Goal: Check status: Check status

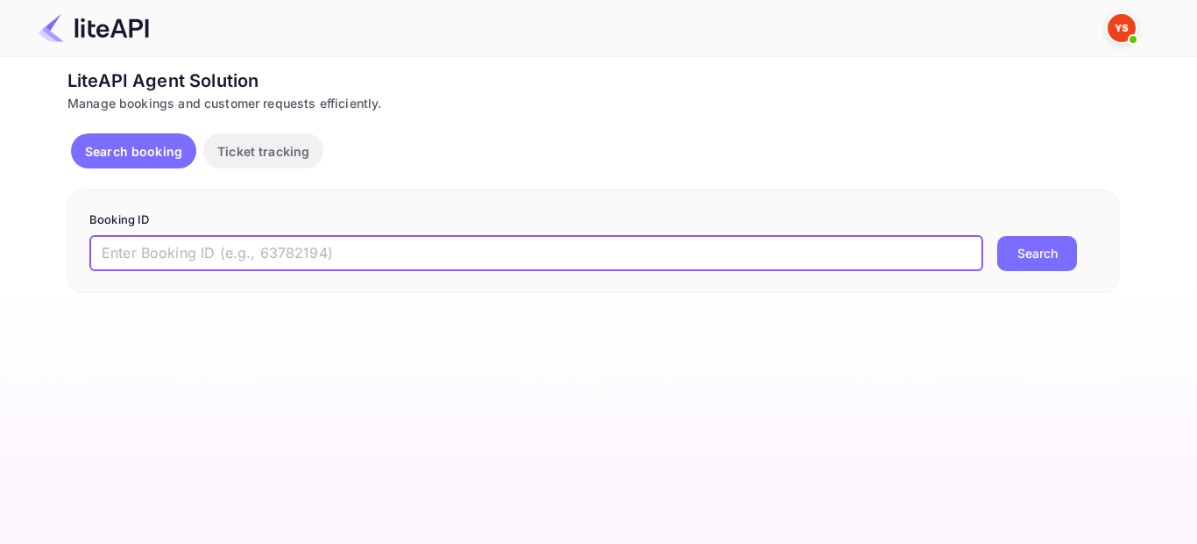
paste input "9156498"
type input "9156498"
click at [1030, 260] on button "Search" at bounding box center [1038, 253] width 80 height 35
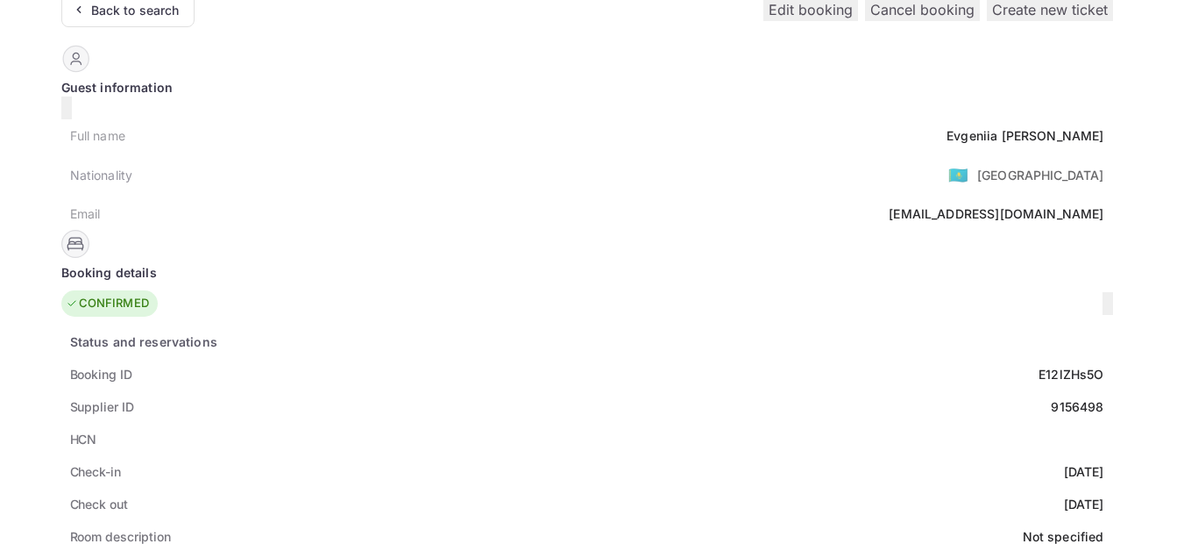
scroll to position [40, 0]
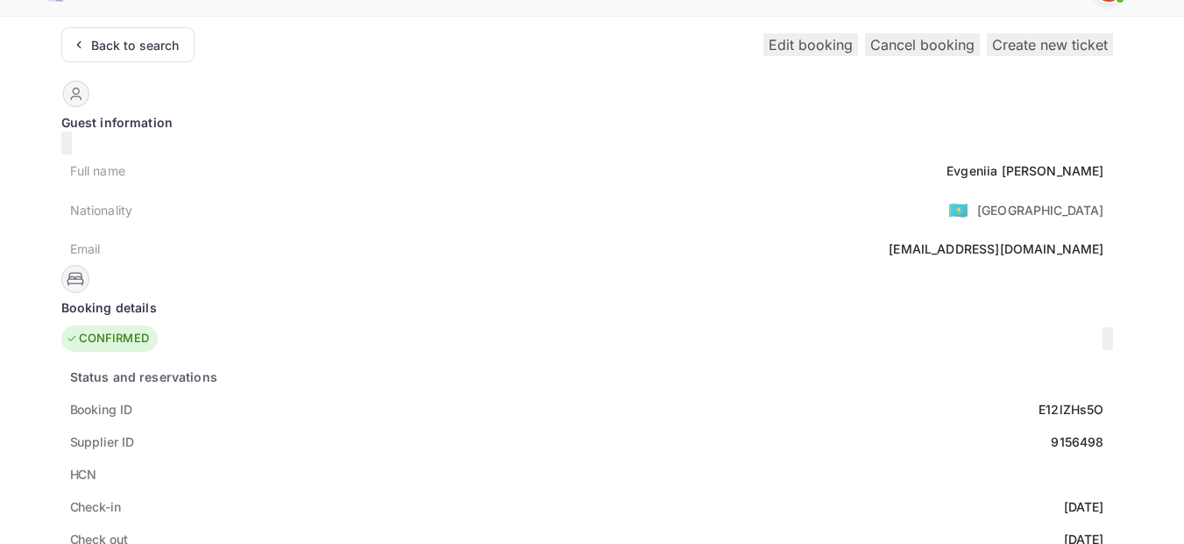
drag, startPoint x: 638, startPoint y: 189, endPoint x: 750, endPoint y: 189, distance: 111.3
copy div "Supplier ID: 9156498"
drag, startPoint x: 562, startPoint y: 388, endPoint x: 494, endPoint y: 392, distance: 67.6
click at [494, 393] on div "Booking ID E12lZHs5O" at bounding box center [587, 409] width 1052 height 32
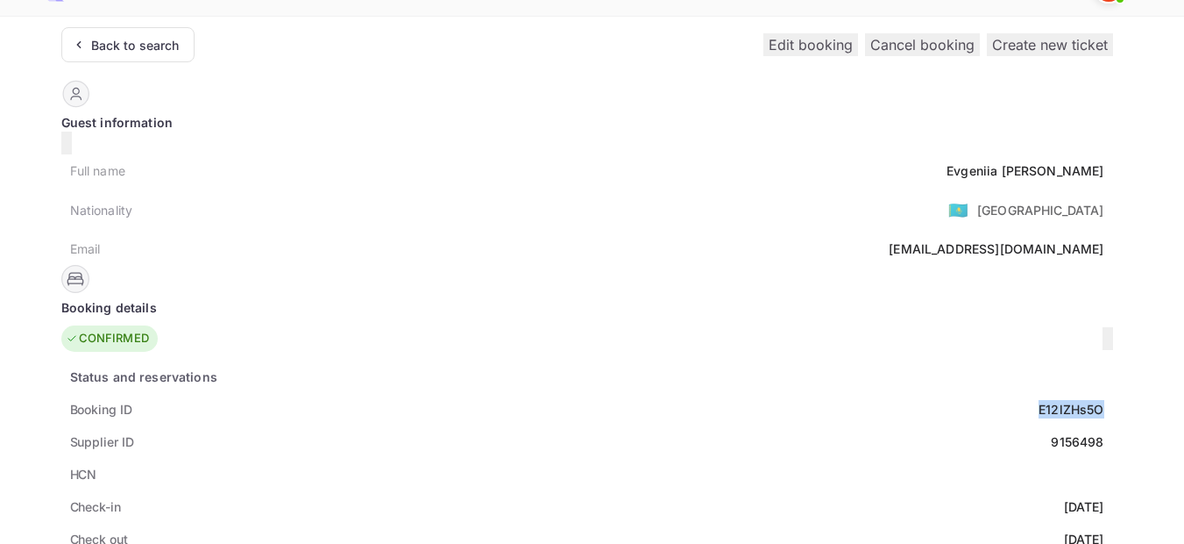
copy div "E12lZHs5O"
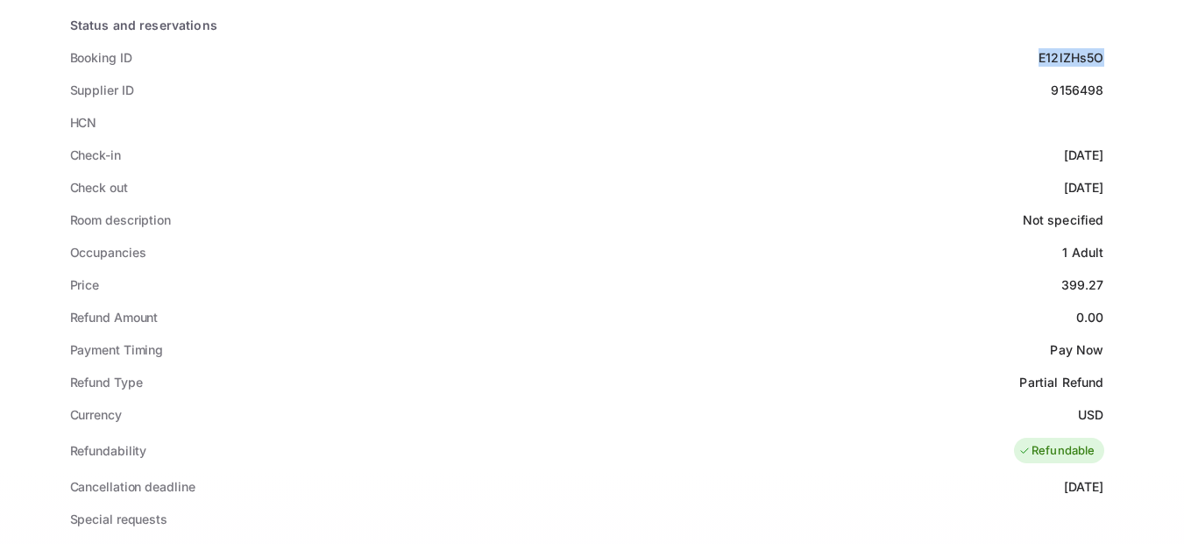
scroll to position [391, 0]
drag, startPoint x: 570, startPoint y: 130, endPoint x: 483, endPoint y: 139, distance: 87.2
click at [483, 139] on div "Check-in [DATE]" at bounding box center [587, 155] width 1052 height 32
copy div "[DATE]"
drag, startPoint x: 569, startPoint y: 167, endPoint x: 492, endPoint y: 165, distance: 77.2
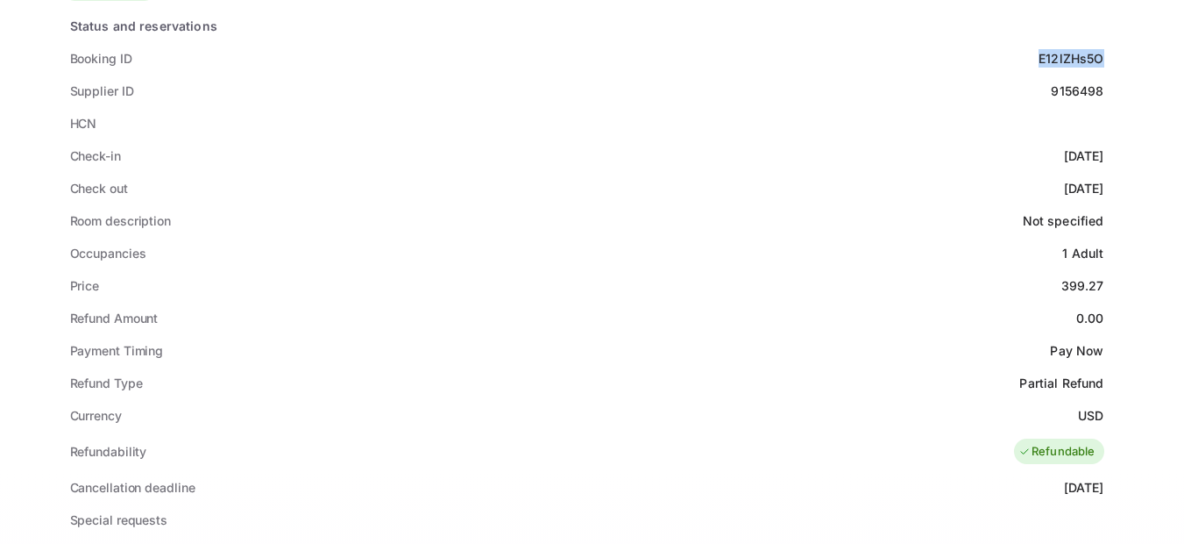
click at [492, 172] on div "Check out [DATE]" at bounding box center [587, 188] width 1052 height 32
copy div "[DATE]"
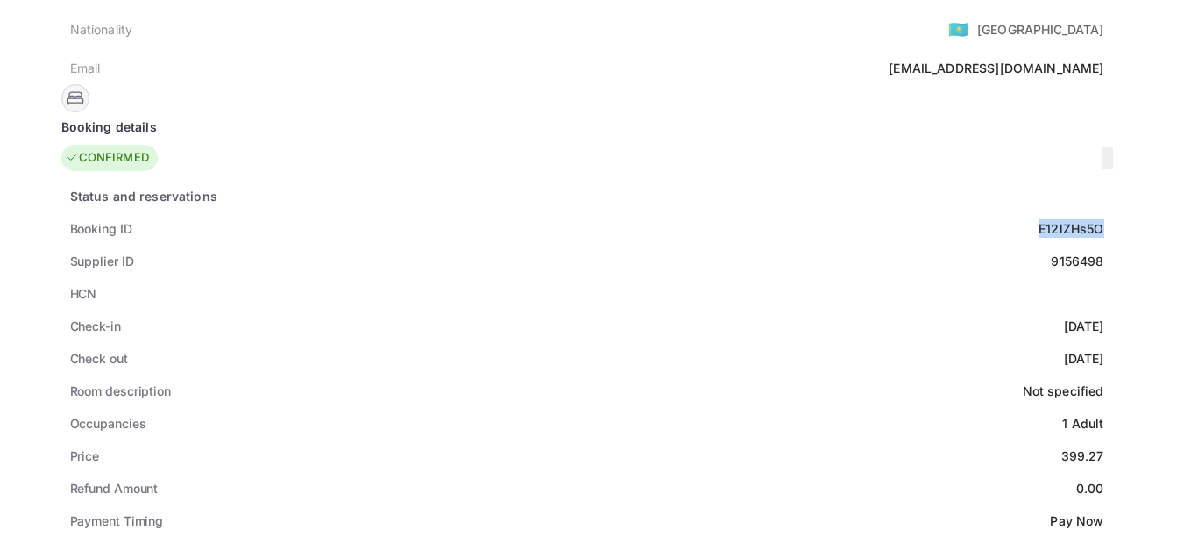
scroll to position [40, 0]
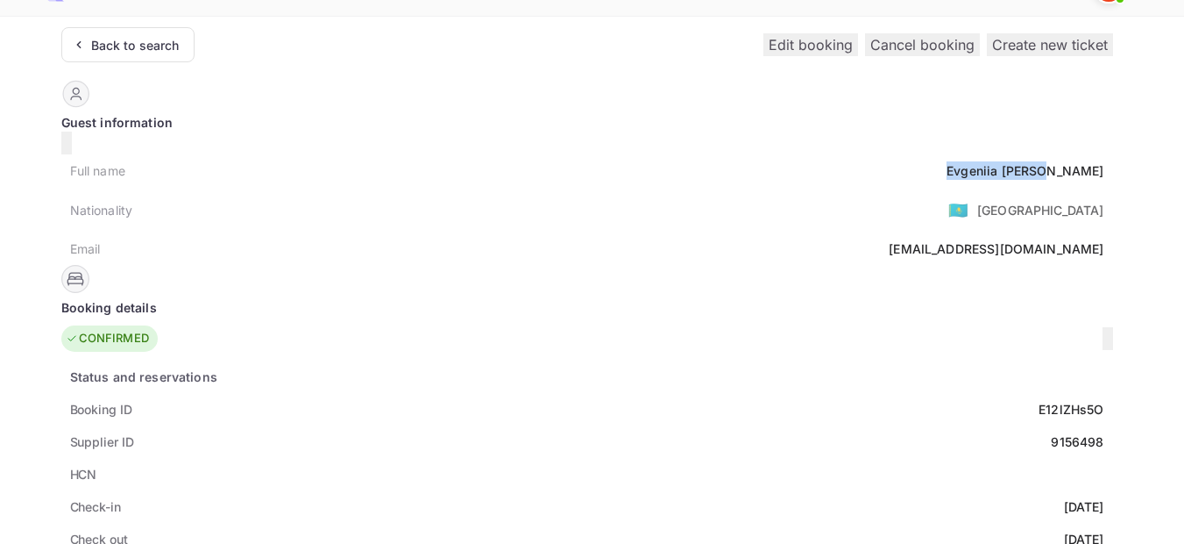
drag, startPoint x: 565, startPoint y: 161, endPoint x: 466, endPoint y: 162, distance: 99.1
click at [466, 162] on div "Full name [PERSON_NAME]" at bounding box center [587, 170] width 1052 height 32
copy div "[PERSON_NAME]"
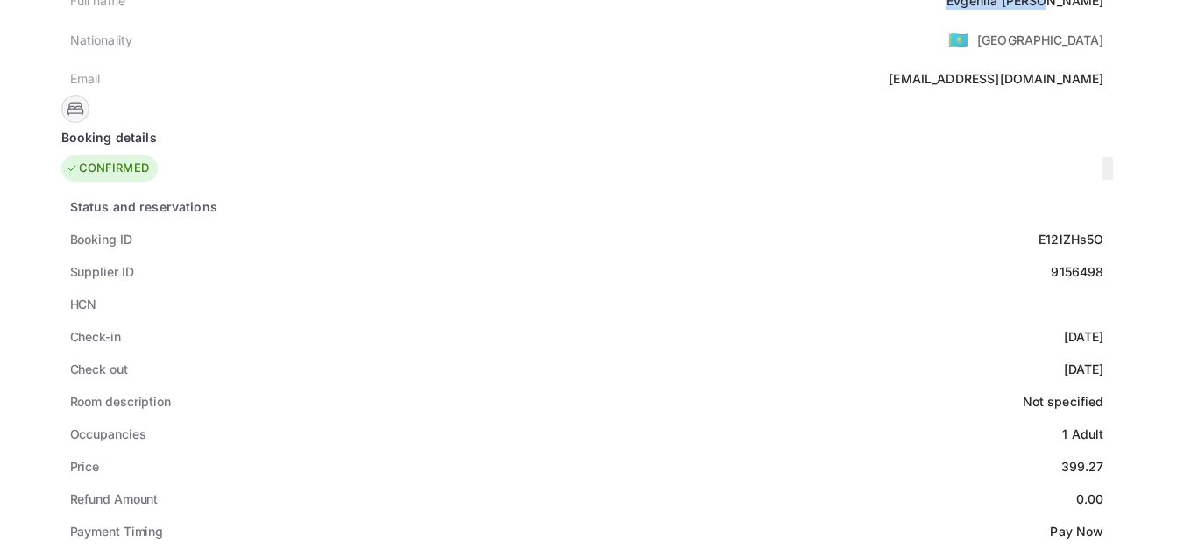
scroll to position [216, 0]
